Goal: Navigation & Orientation: Find specific page/section

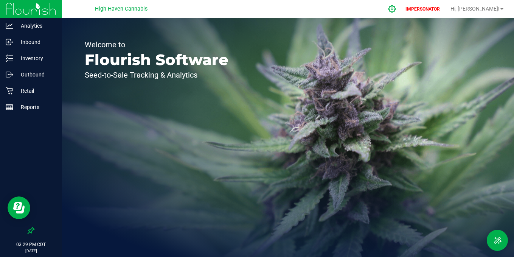
click at [396, 8] on icon at bounding box center [392, 9] width 8 height 8
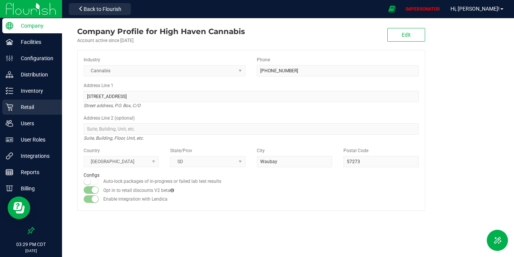
click at [31, 109] on p "Retail" at bounding box center [35, 107] width 45 height 9
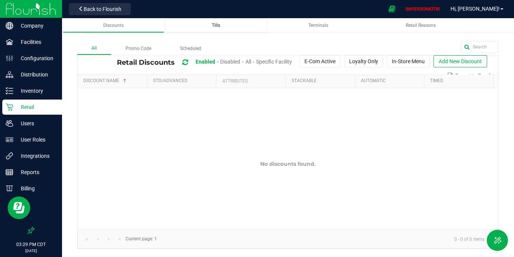
click at [219, 23] on span "Tills" at bounding box center [216, 25] width 8 height 5
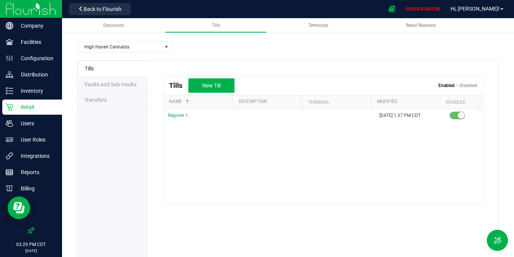
click at [114, 103] on li "Transfers" at bounding box center [113, 100] width 70 height 16
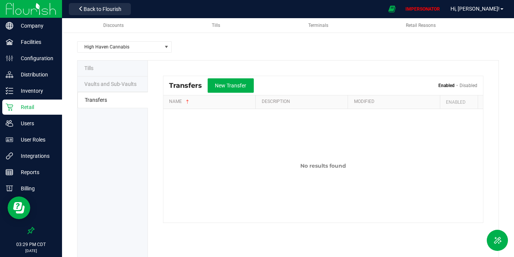
click at [120, 87] on li "Vaults and Sub-Vaults" at bounding box center [113, 84] width 70 height 16
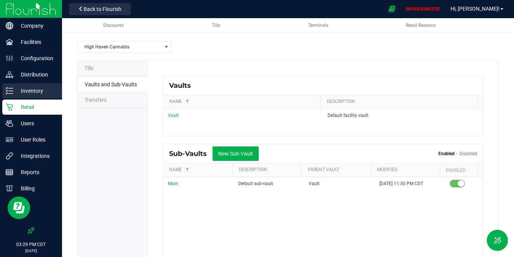
click at [33, 93] on p "Inventory" at bounding box center [35, 90] width 45 height 9
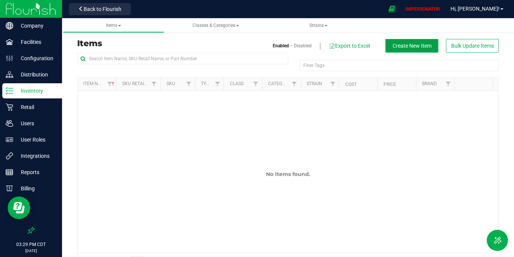
click at [409, 50] on button "Create New Item" at bounding box center [412, 46] width 53 height 14
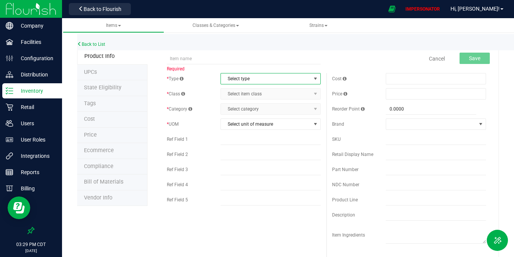
click at [263, 81] on span "Select type" at bounding box center [266, 78] width 90 height 11
click at [31, 42] on p "Facilities" at bounding box center [35, 41] width 45 height 9
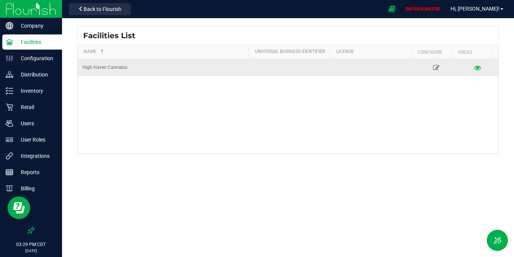
click at [474, 68] on icon at bounding box center [477, 67] width 7 height 5
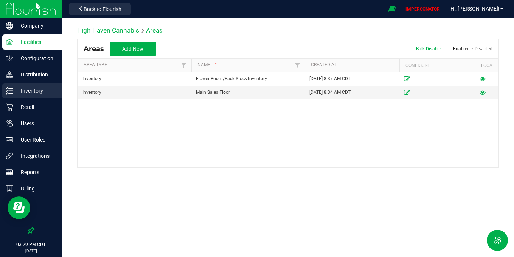
click at [13, 87] on div "Inventory" at bounding box center [32, 90] width 60 height 15
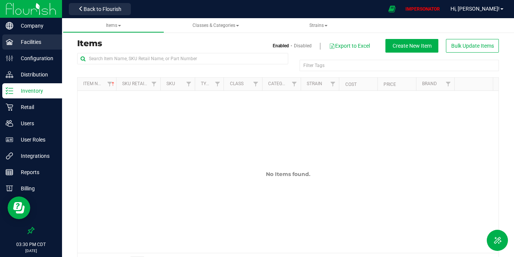
click at [40, 44] on p "Facilities" at bounding box center [35, 41] width 45 height 9
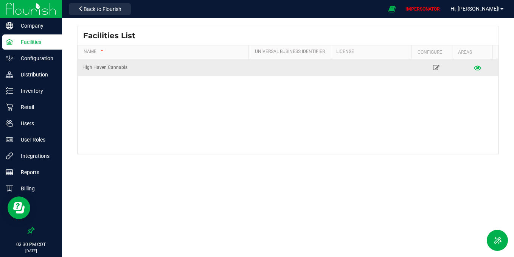
click at [474, 69] on icon at bounding box center [477, 67] width 7 height 5
